Goal: Task Accomplishment & Management: Use online tool/utility

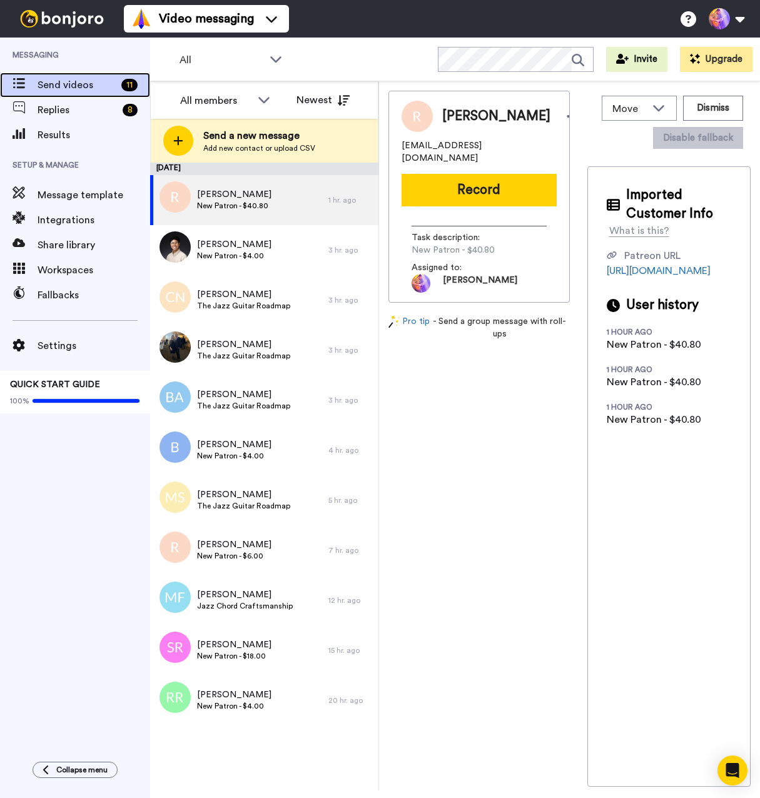
click at [71, 74] on div "Send videos 11" at bounding box center [75, 85] width 150 height 25
click at [76, 113] on span "Replies" at bounding box center [78, 110] width 80 height 15
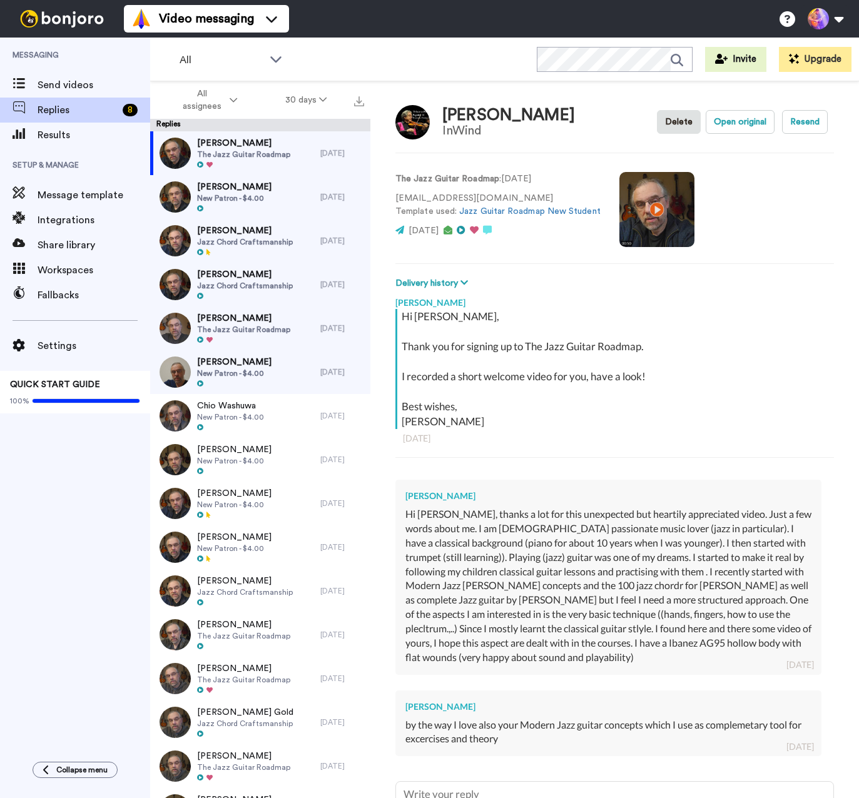
scroll to position [119, 0]
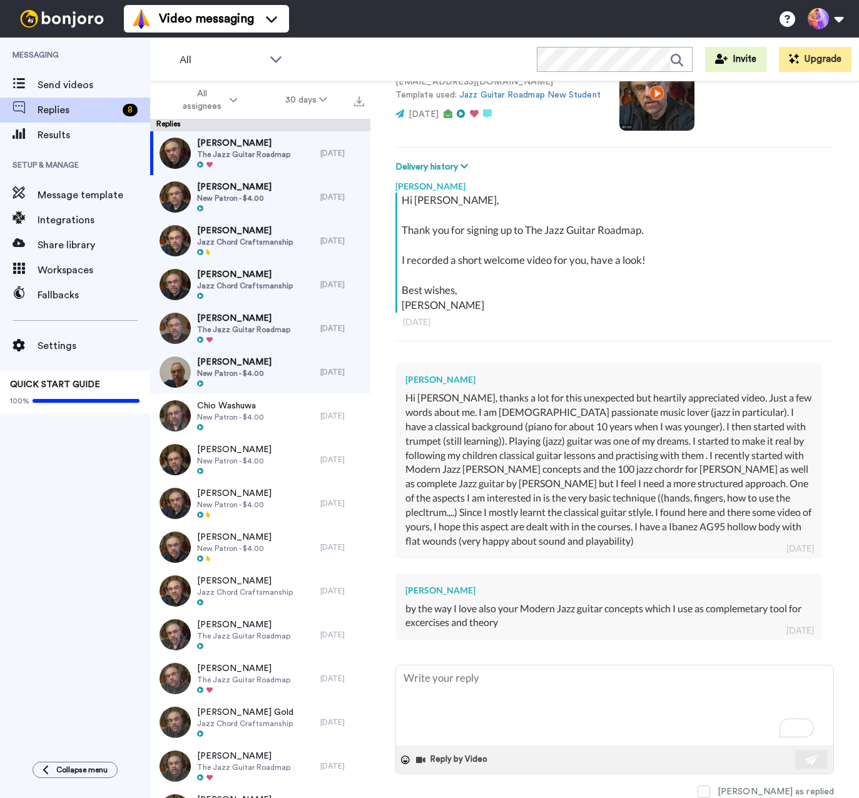
type textarea "x"
